Goal: Task Accomplishment & Management: Manage account settings

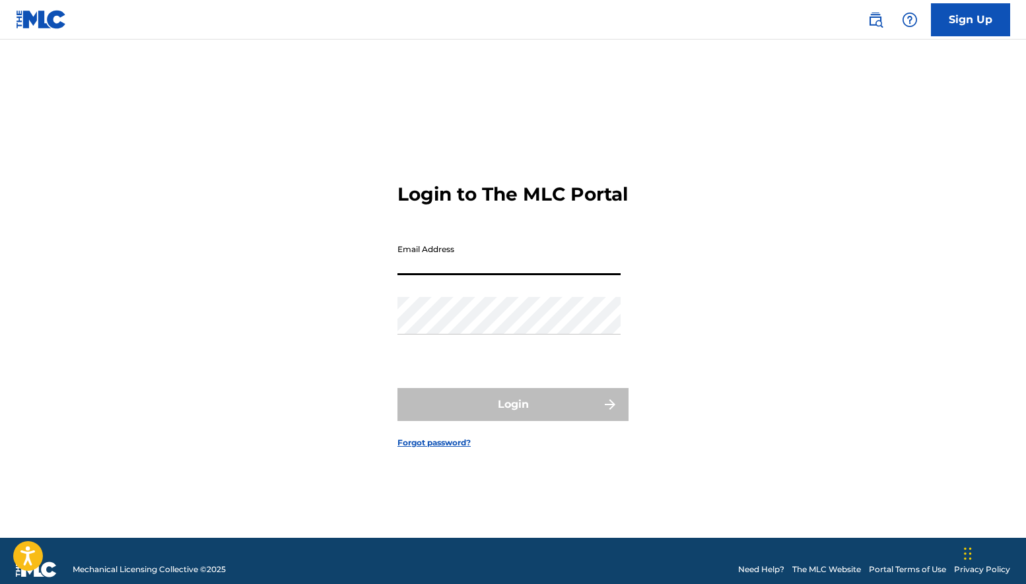
type input "[PERSON_NAME][EMAIL_ADDRESS][DOMAIN_NAME]"
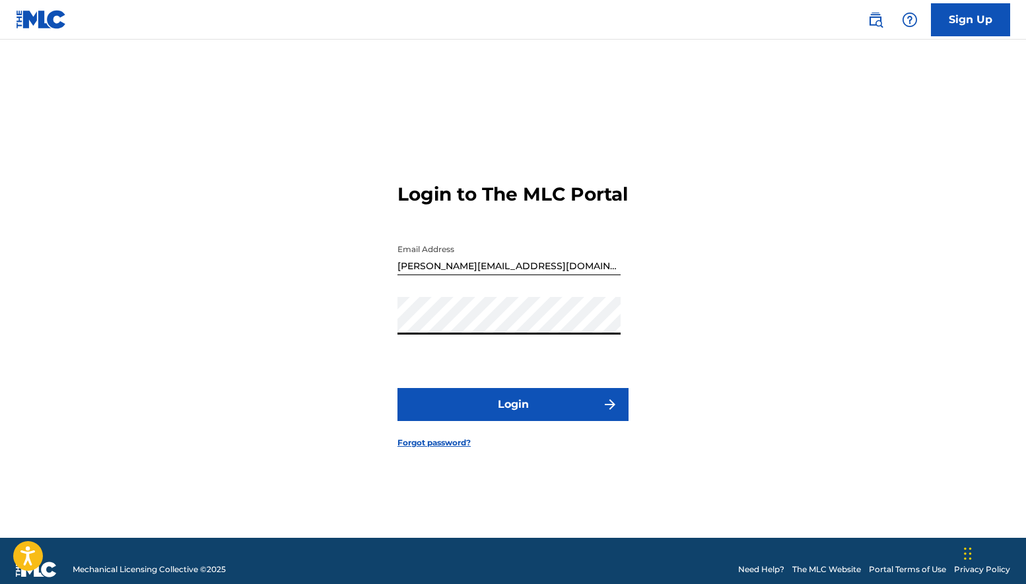
click at [542, 421] on button "Login" at bounding box center [513, 404] width 231 height 33
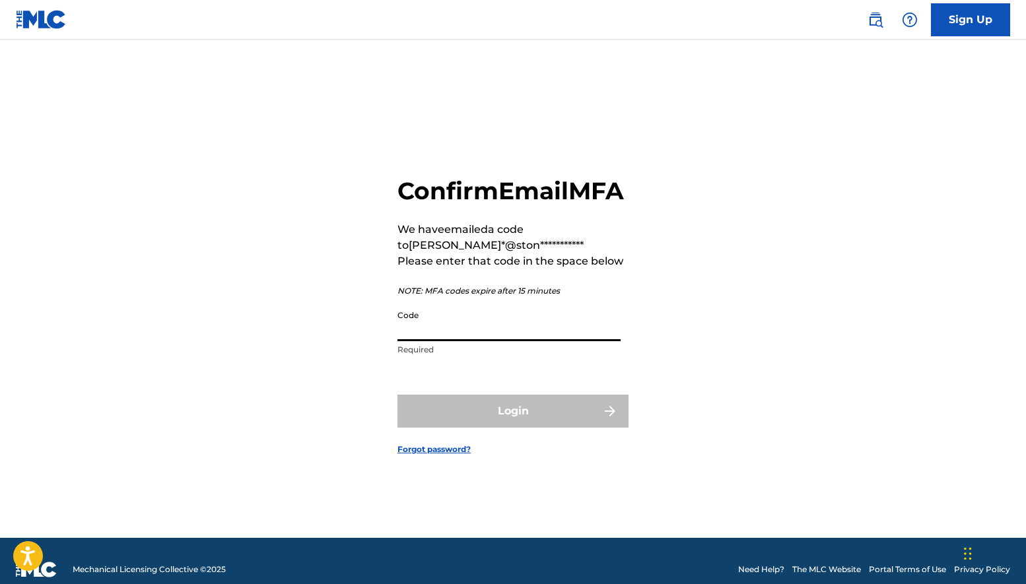
click at [477, 341] on input "Code" at bounding box center [509, 323] width 223 height 38
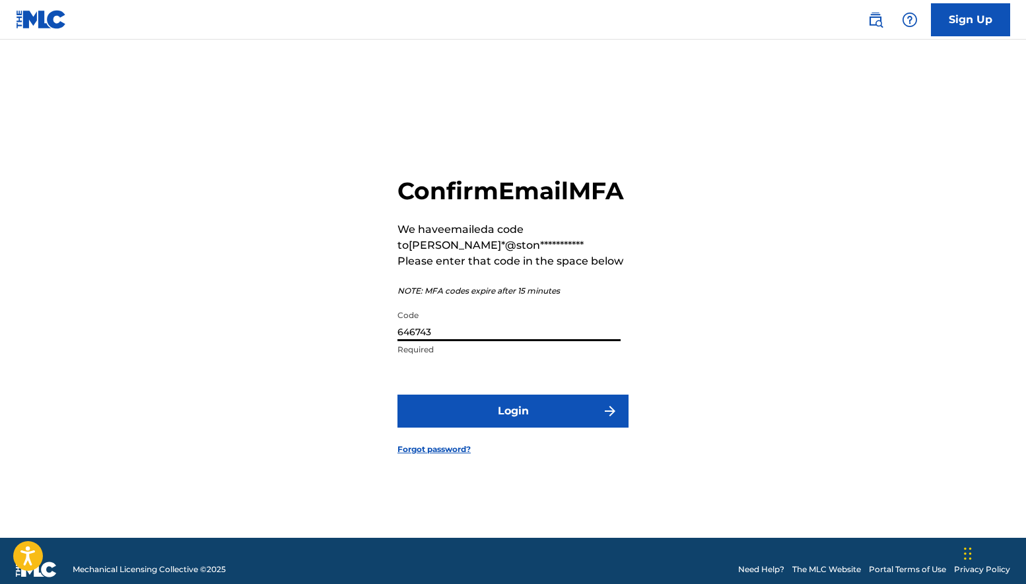
type input "646743"
click at [513, 426] on button "Login" at bounding box center [513, 411] width 231 height 33
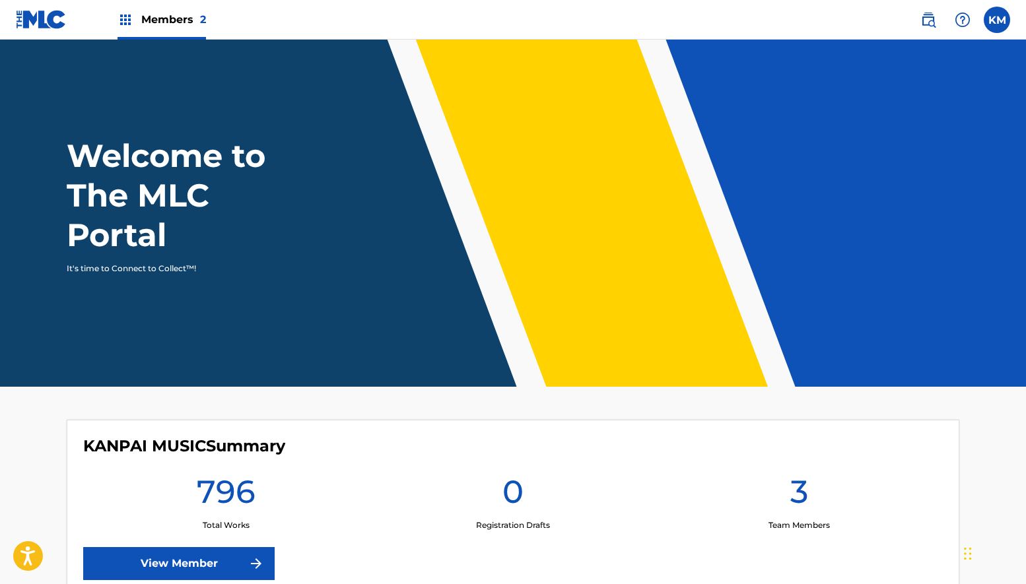
click at [151, 18] on span "Members 2" at bounding box center [173, 19] width 65 height 15
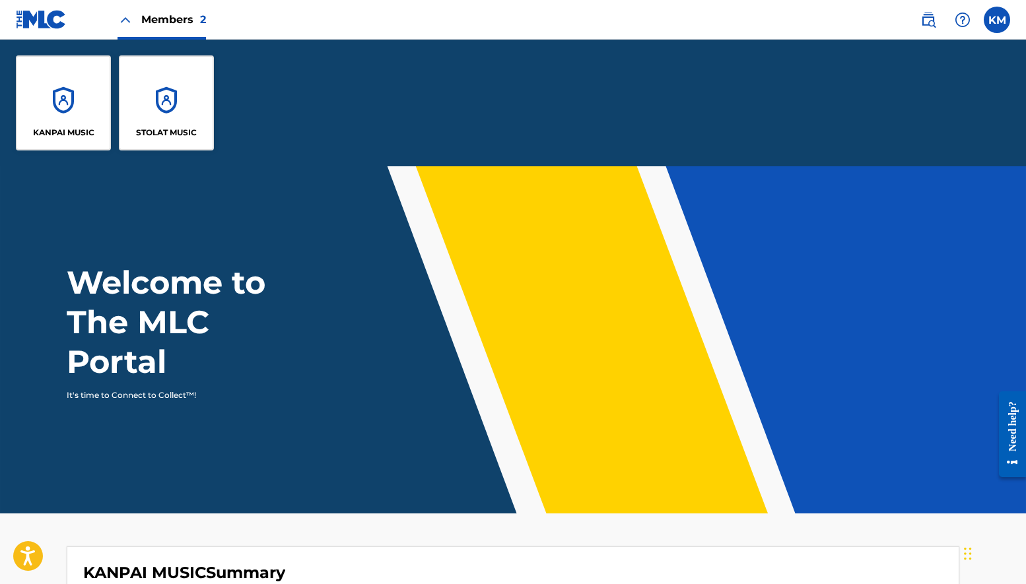
click at [164, 97] on div "STOLAT MUSIC" at bounding box center [166, 102] width 95 height 95
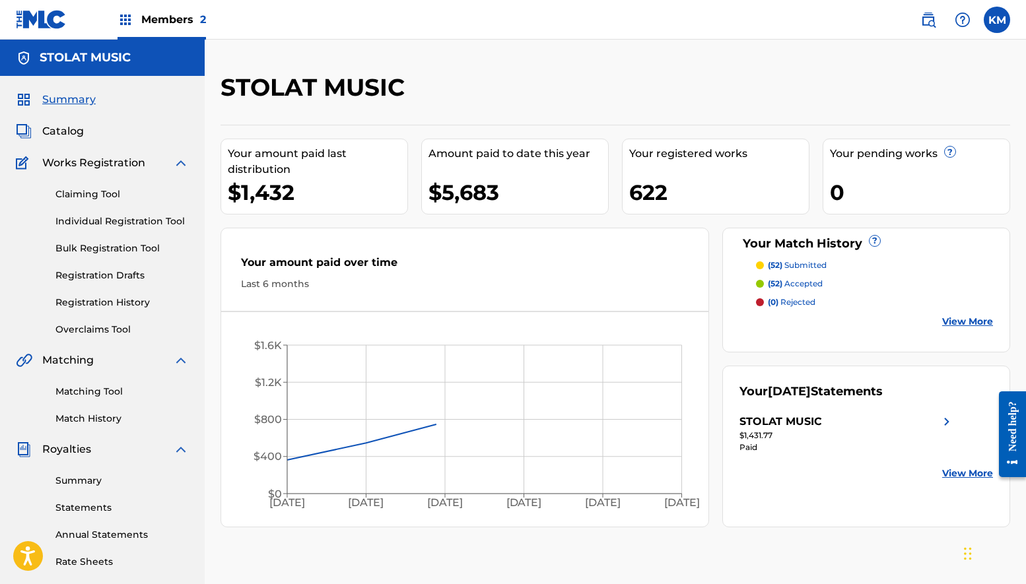
click at [997, 20] on label at bounding box center [997, 20] width 26 height 26
click at [997, 20] on input "KM [PERSON_NAME] [PERSON_NAME][EMAIL_ADDRESS][DOMAIN_NAME] Notification Prefere…" at bounding box center [997, 20] width 0 height 0
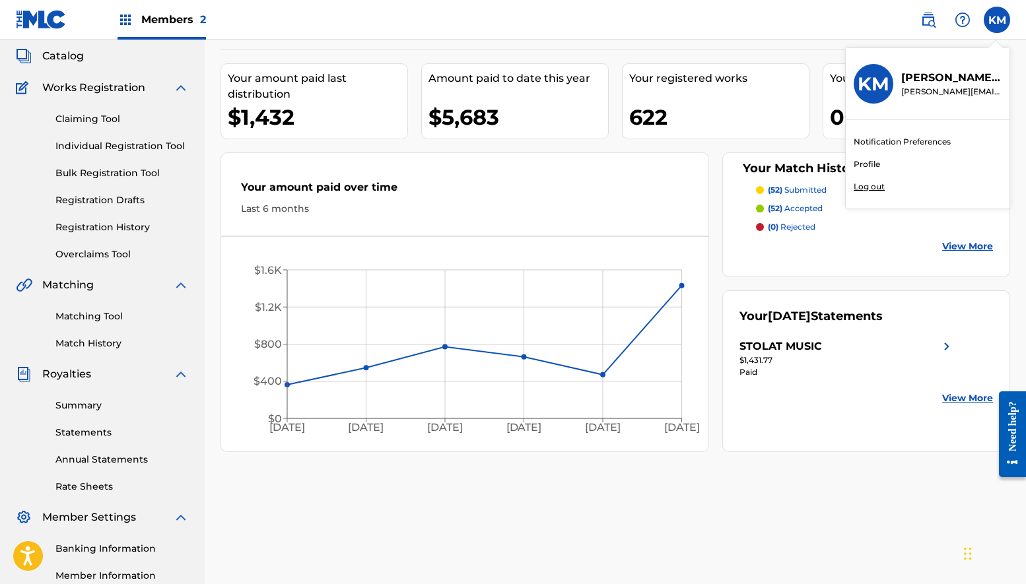
scroll to position [211, 0]
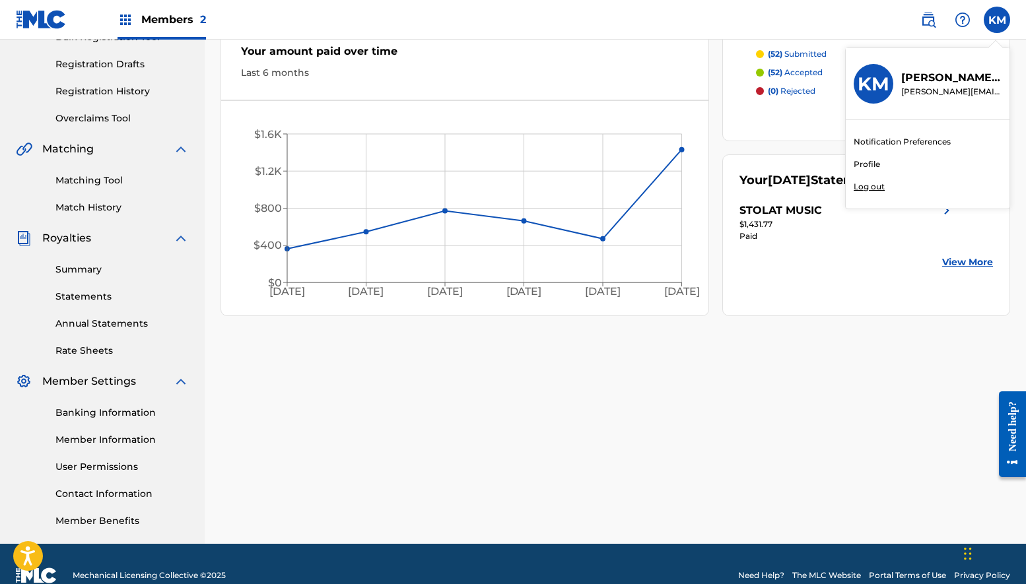
click at [118, 468] on link "User Permissions" at bounding box center [121, 467] width 133 height 14
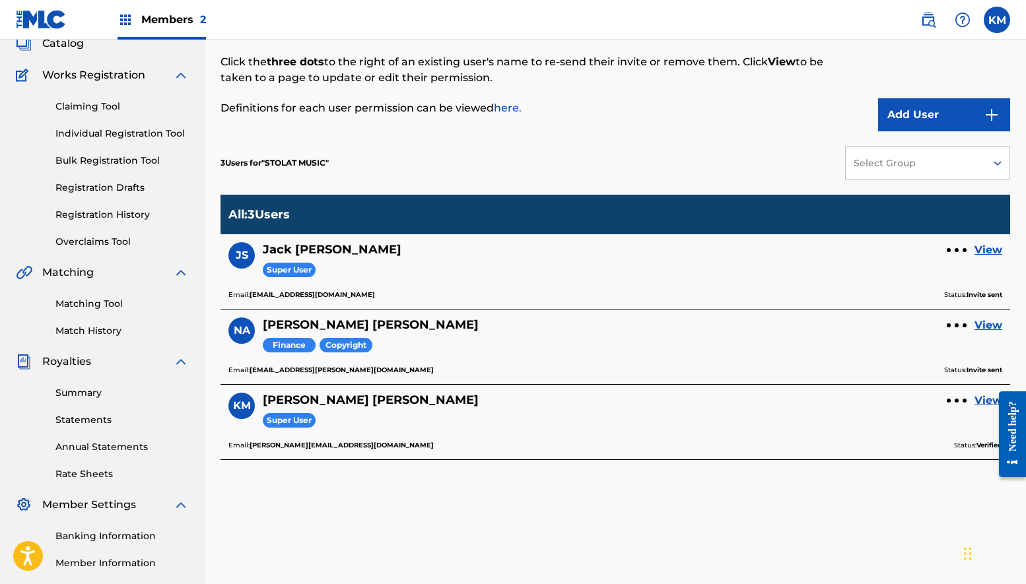
scroll to position [96, 0]
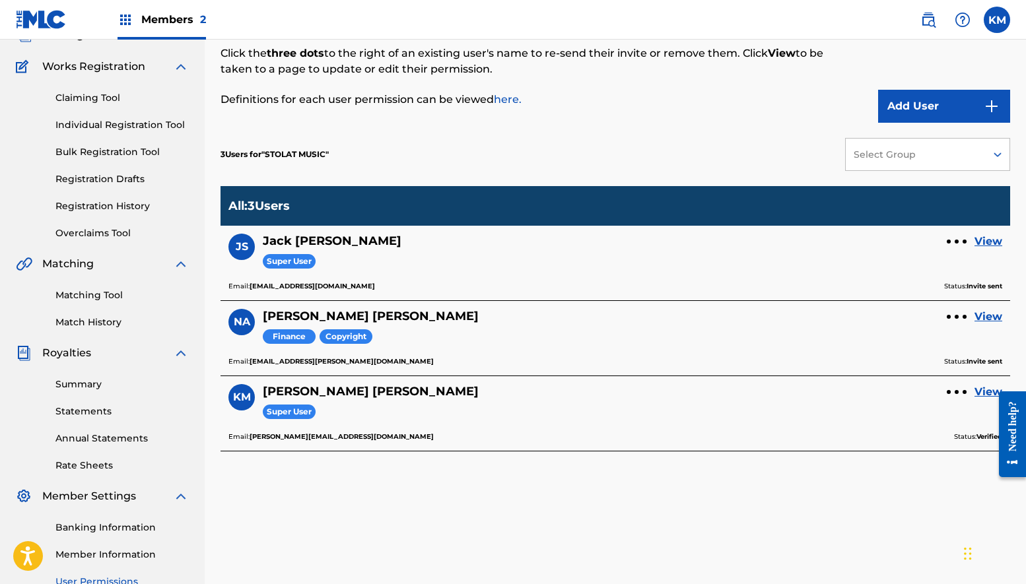
click at [955, 317] on div at bounding box center [957, 317] width 4 height 4
click at [952, 285] on p "Remove User" at bounding box center [957, 291] width 112 height 32
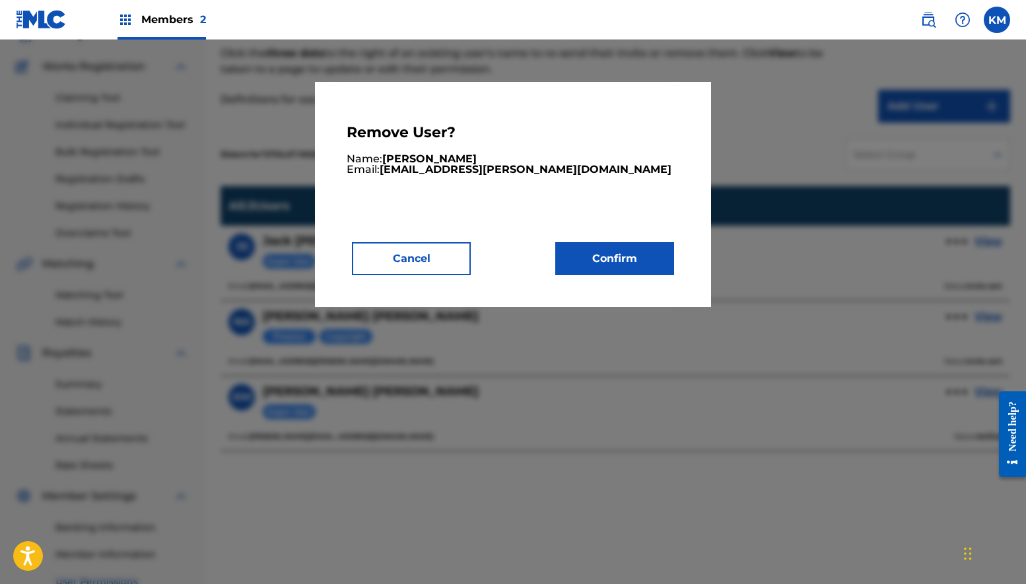
click at [633, 262] on button "Confirm" at bounding box center [614, 258] width 119 height 33
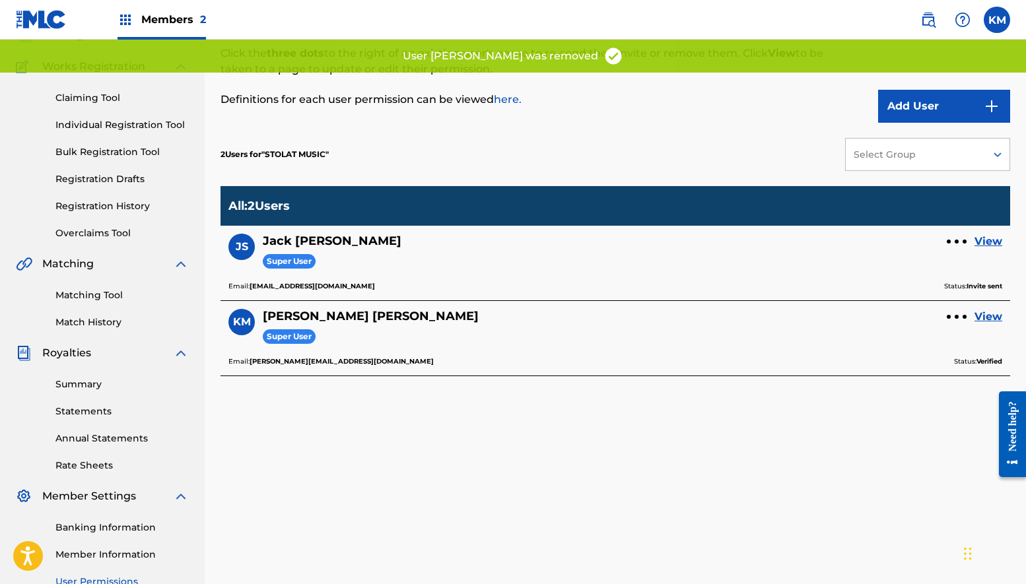
click at [911, 108] on button "Add User" at bounding box center [944, 106] width 132 height 33
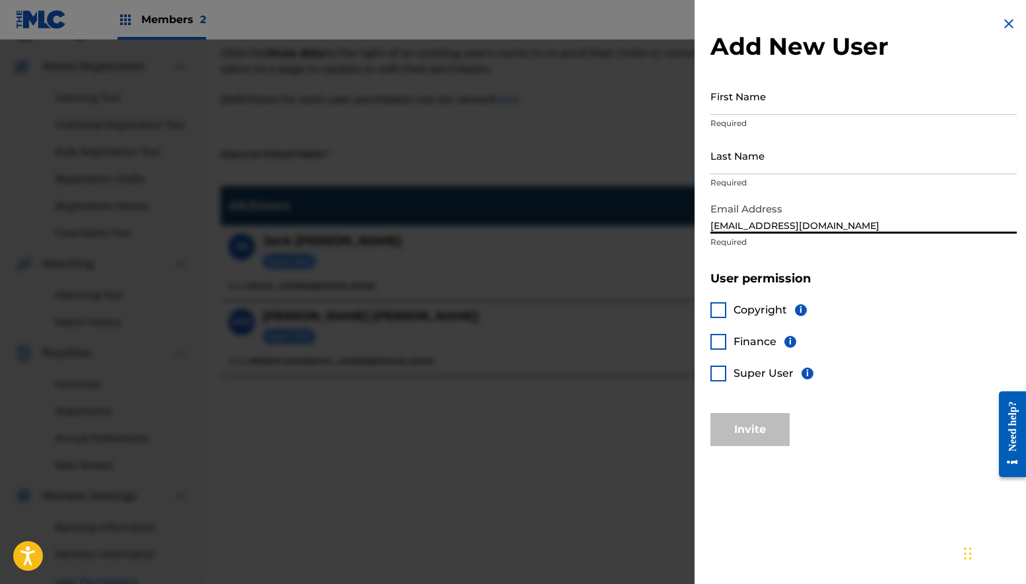
type input "[EMAIL_ADDRESS][DOMAIN_NAME]"
click at [866, 295] on div "Copyright i Finance i Super User i" at bounding box center [864, 350] width 306 height 127
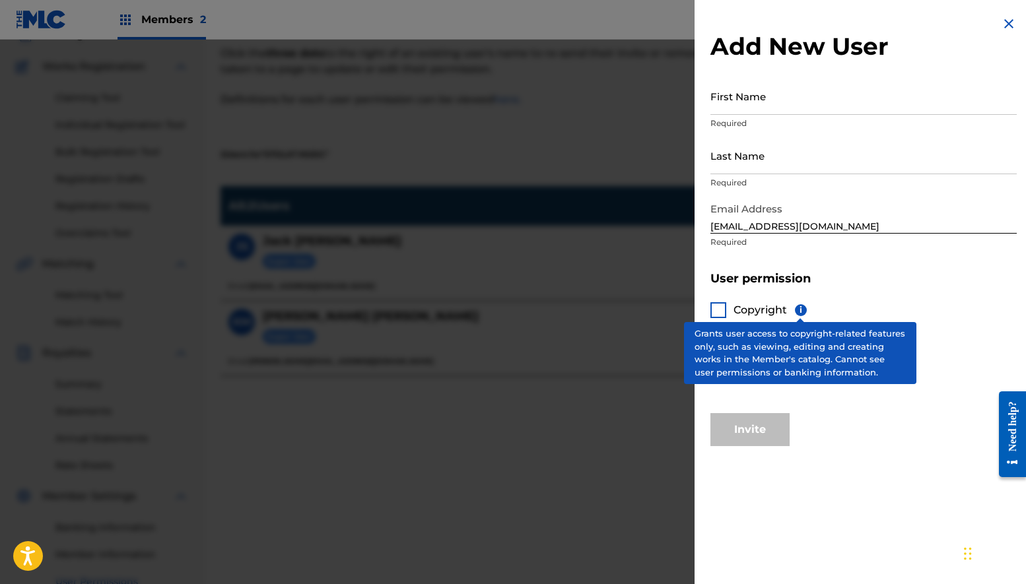
click at [800, 310] on span "i" at bounding box center [801, 310] width 12 height 12
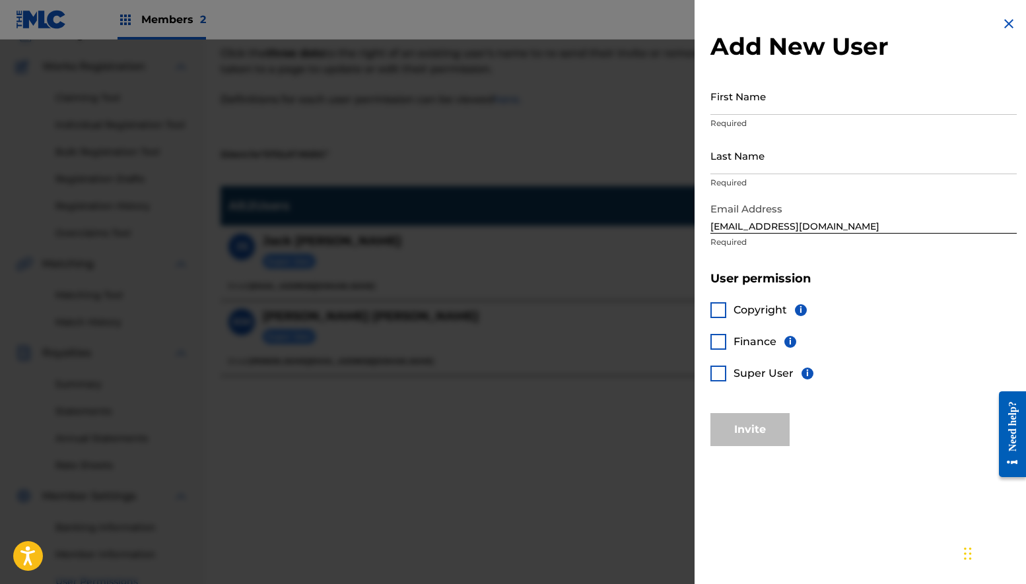
click at [869, 288] on div "Copyright i Finance i Super User i" at bounding box center [864, 350] width 306 height 127
click at [720, 305] on div at bounding box center [719, 310] width 16 height 16
click at [870, 358] on div "Copyright i Finance i Super User i" at bounding box center [864, 350] width 306 height 127
click at [771, 94] on input "First Name" at bounding box center [864, 96] width 306 height 38
type input "Diego"
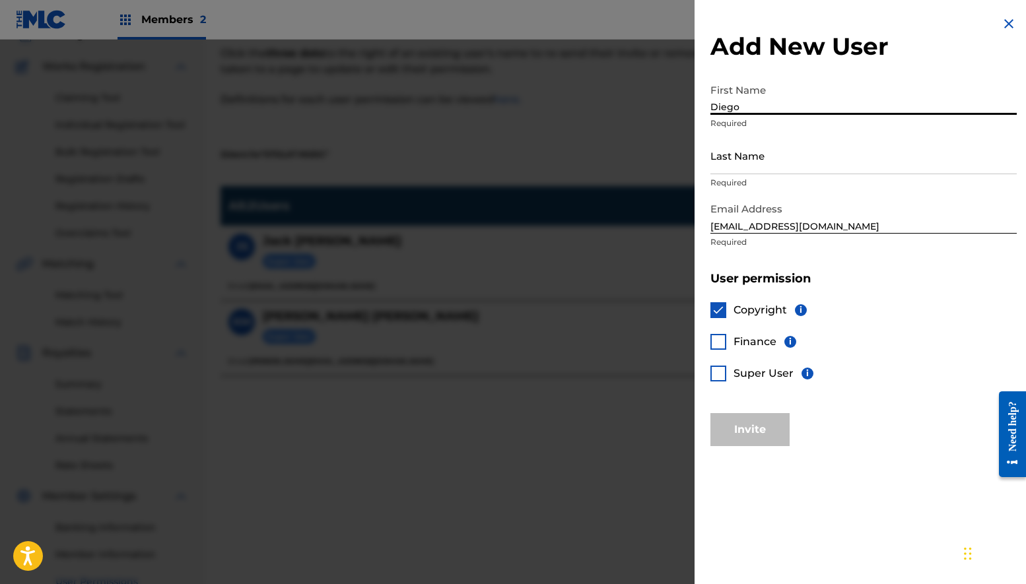
click at [888, 370] on div "Copyright i Finance i Super User i" at bounding box center [864, 350] width 306 height 127
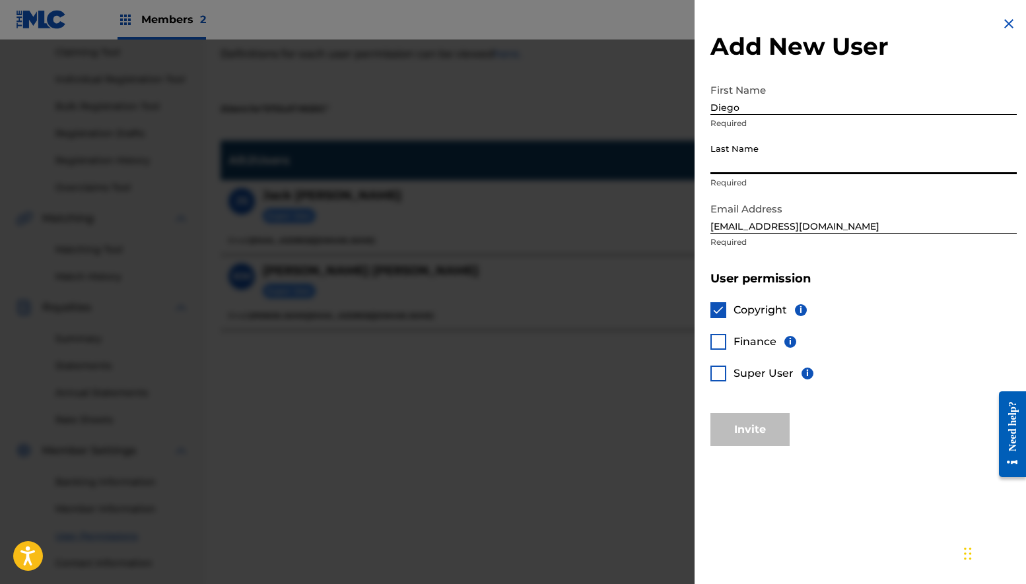
scroll to position [0, 0]
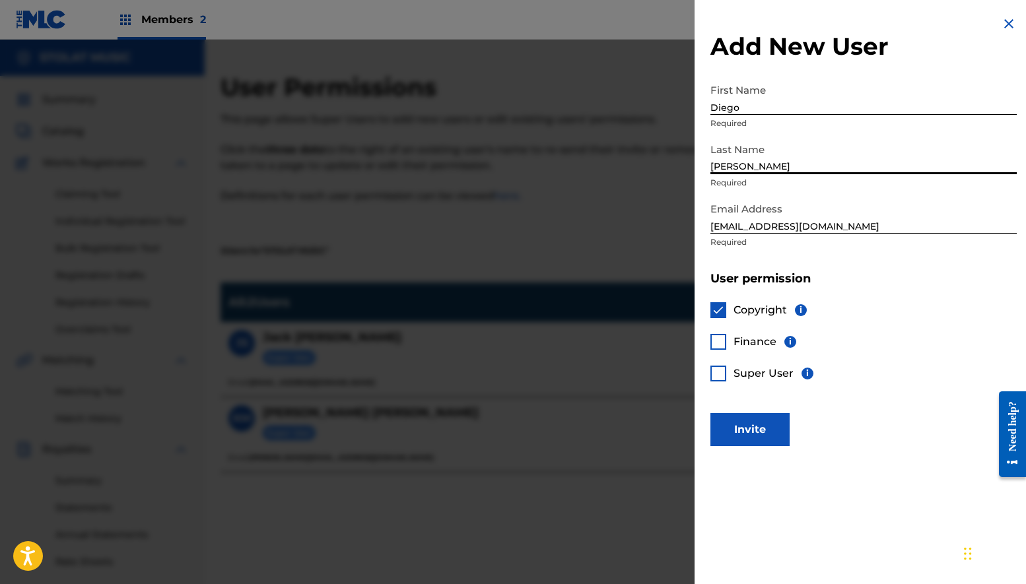
type input "[PERSON_NAME]"
click at [842, 499] on div "Add New User First Name Diego Required Last Name [PERSON_NAME] Required Email A…" at bounding box center [864, 292] width 338 height 584
click at [754, 427] on button "Invite" at bounding box center [750, 429] width 79 height 33
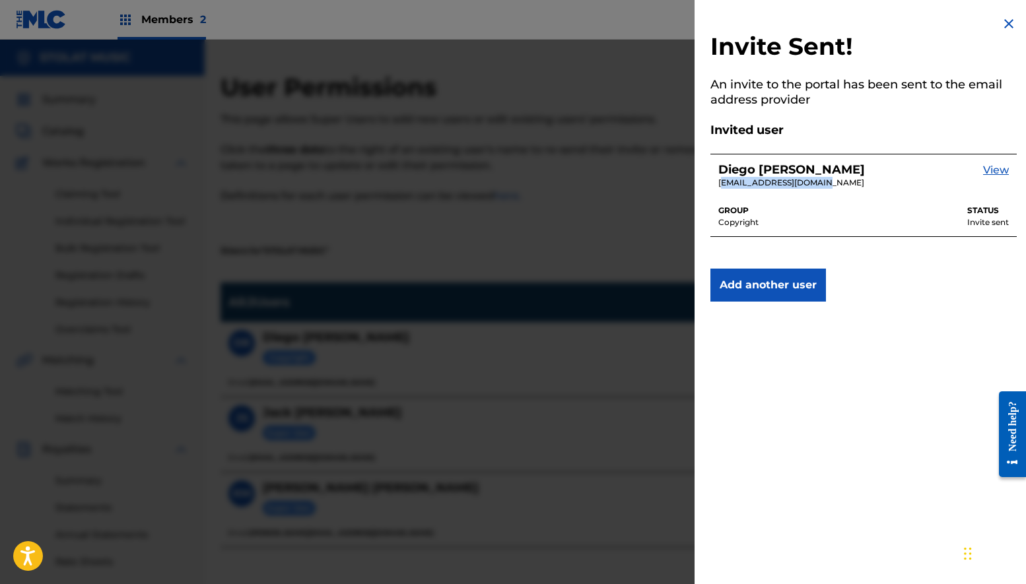
drag, startPoint x: 829, startPoint y: 179, endPoint x: 720, endPoint y: 180, distance: 109.0
click at [720, 180] on div "[PERSON_NAME] [EMAIL_ADDRESS][DOMAIN_NAME] View" at bounding box center [864, 175] width 291 height 27
click at [885, 194] on div "GROUP Copyright STATUS Invite sent" at bounding box center [864, 209] width 291 height 40
click at [1006, 19] on img at bounding box center [1009, 24] width 16 height 16
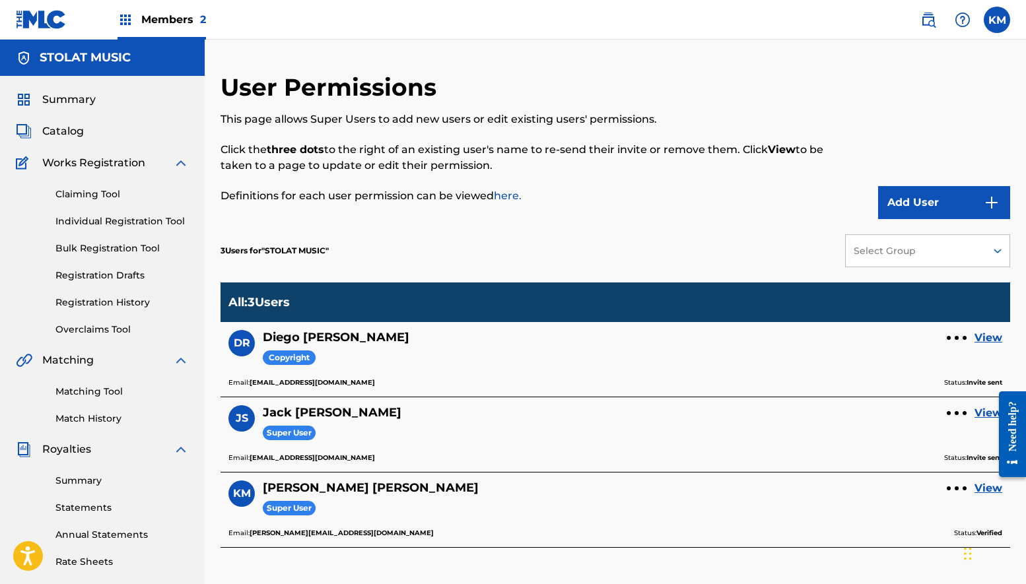
click at [589, 201] on p "Definitions for each user permission can be viewed here." at bounding box center [525, 196] width 608 height 16
click at [691, 219] on div "3 Users for " STOLAT MUSIC " Select Group" at bounding box center [616, 250] width 790 height 63
